Goal: Communication & Community: Share content

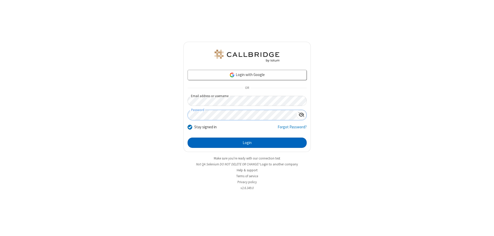
click at [247, 142] on button "Login" at bounding box center [246, 142] width 119 height 10
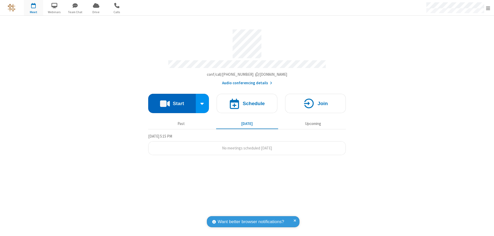
click at [172, 101] on button "Start" at bounding box center [172, 103] width 48 height 19
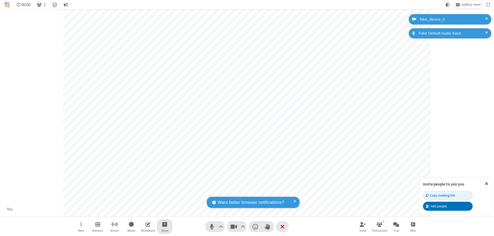
click at [165, 224] on span "Start sharing" at bounding box center [164, 224] width 5 height 6
click at [164, 192] on span "Share additional camera" at bounding box center [168, 193] width 38 height 4
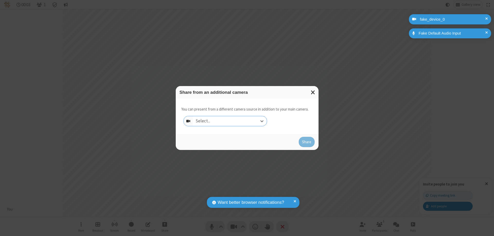
click at [230, 121] on div "Select..." at bounding box center [230, 121] width 74 height 10
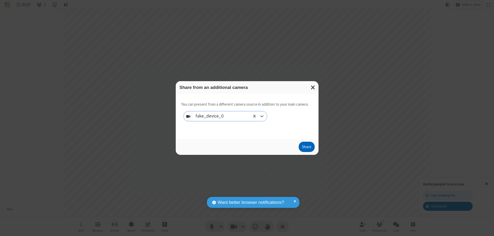
click at [306, 148] on button "Share" at bounding box center [307, 146] width 16 height 10
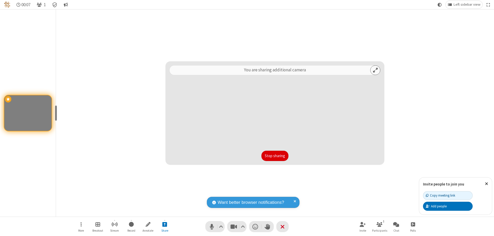
click at [275, 156] on button "Stop sharing" at bounding box center [274, 155] width 27 height 10
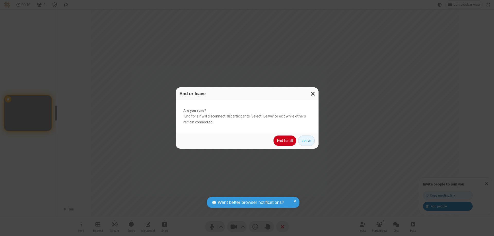
click at [285, 140] on button "End for all" at bounding box center [284, 140] width 23 height 10
